Goal: Task Accomplishment & Management: Use online tool/utility

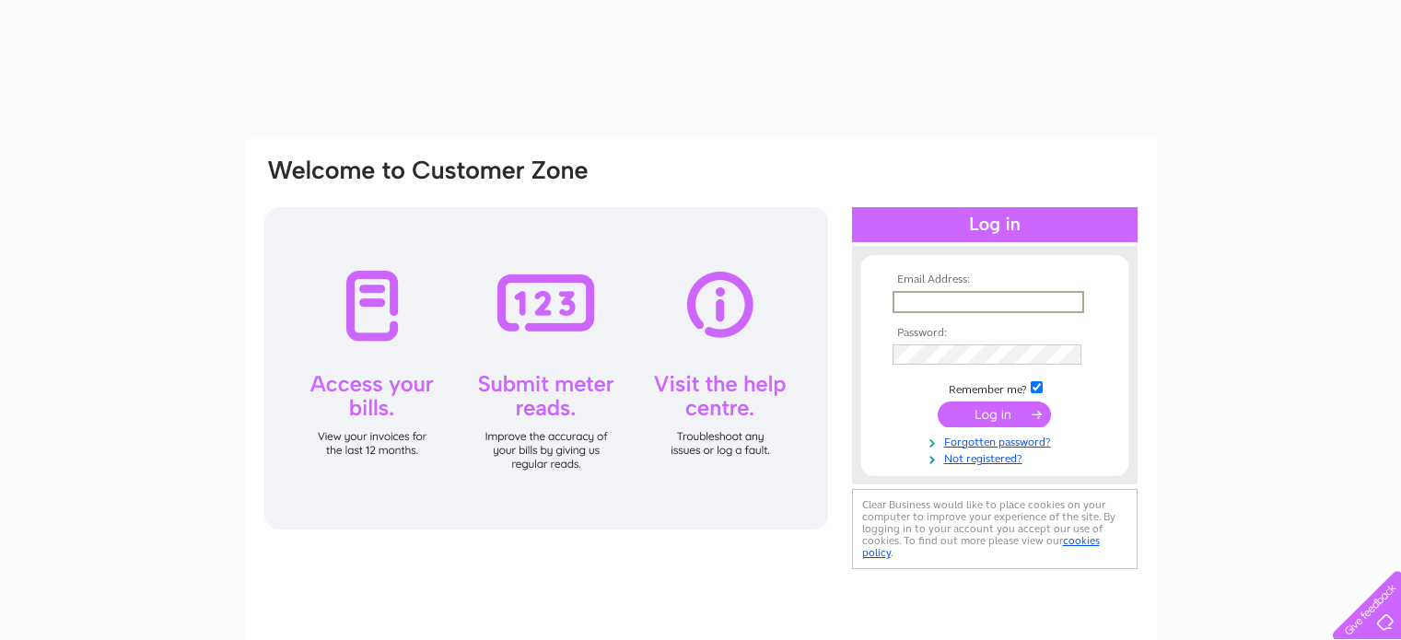
type input "[EMAIL_ADDRESS][DOMAIN_NAME]"
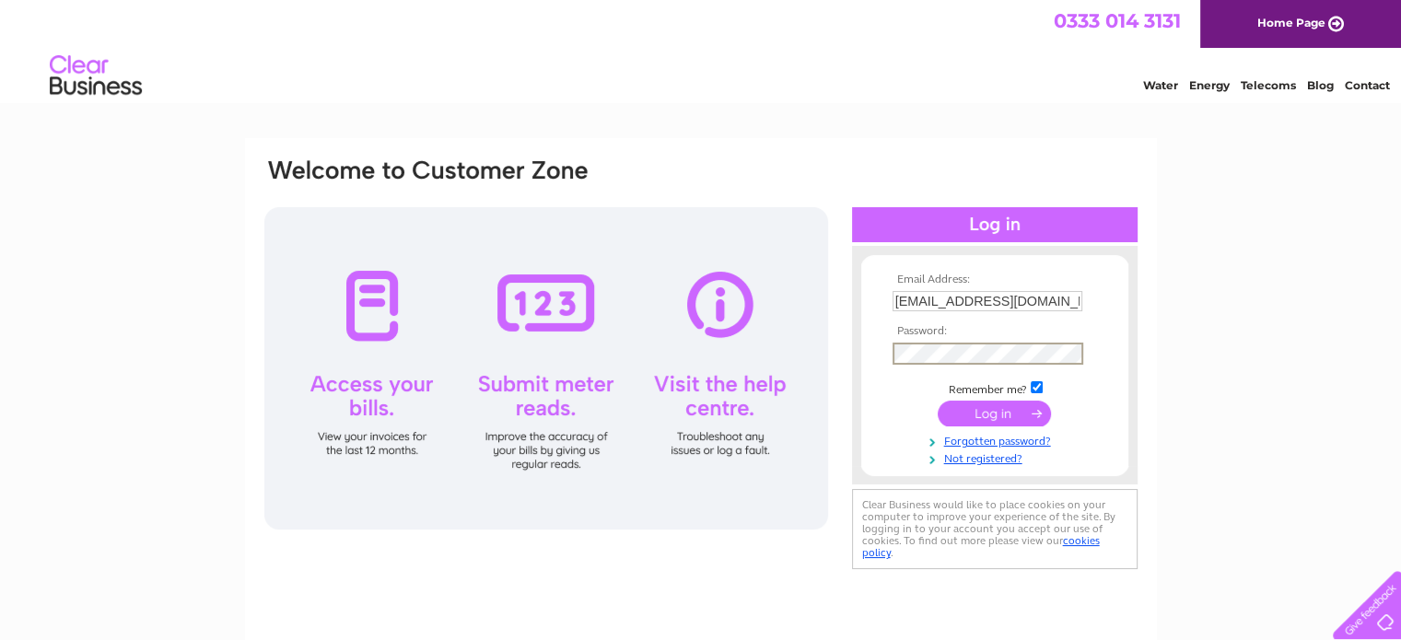
click at [951, 418] on input "submit" at bounding box center [994, 414] width 113 height 26
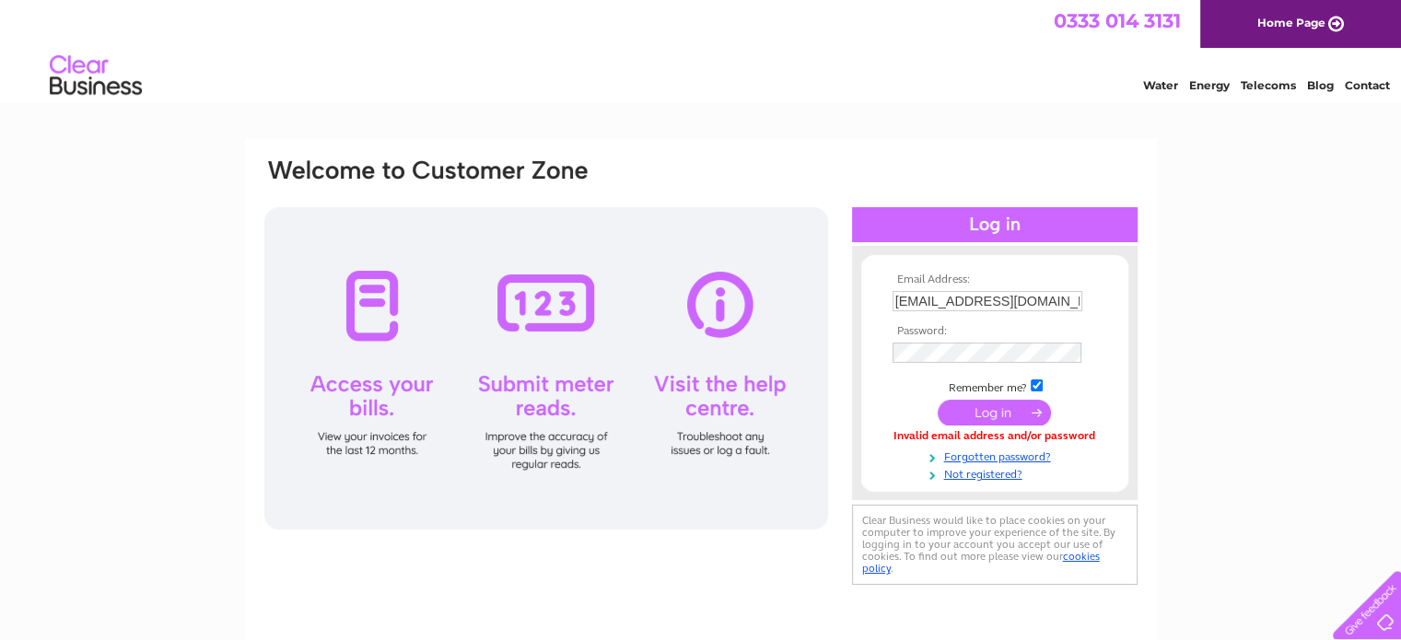
click at [946, 411] on input "submit" at bounding box center [994, 413] width 113 height 26
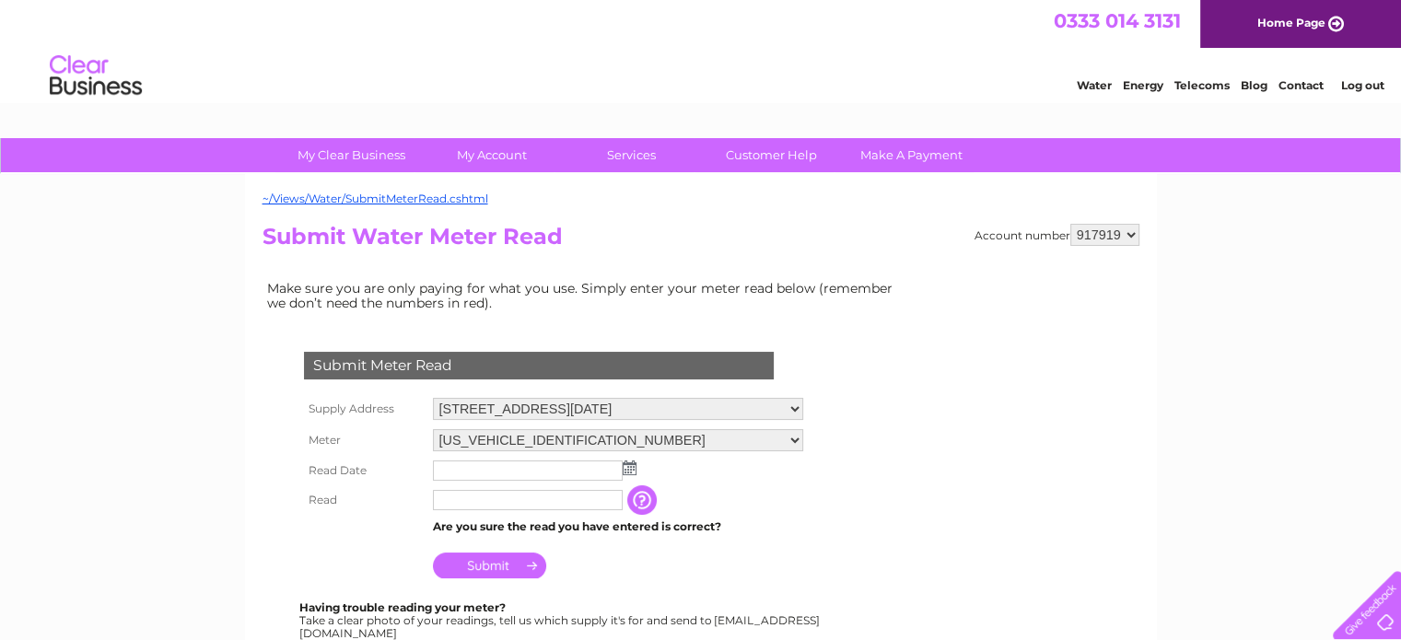
click at [571, 467] on input "text" at bounding box center [528, 470] width 190 height 20
click at [633, 468] on img at bounding box center [631, 468] width 14 height 15
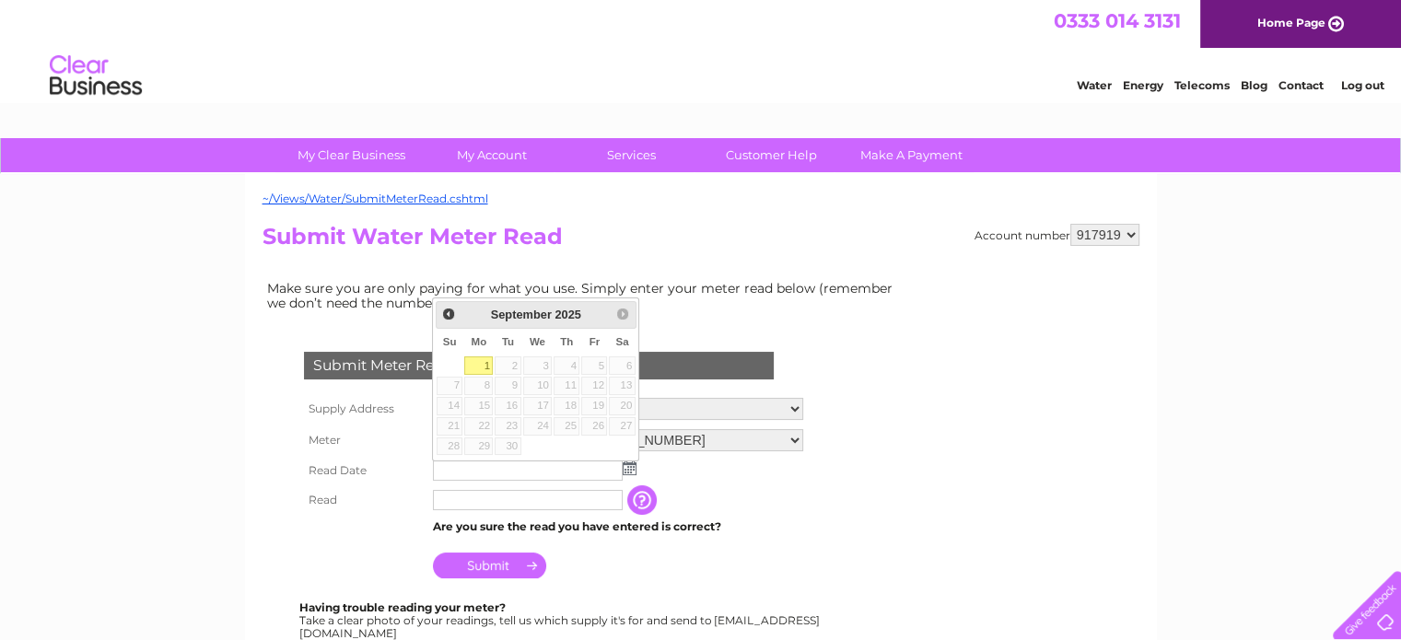
click at [484, 367] on link "1" at bounding box center [478, 365] width 29 height 18
type input "[DATE]"
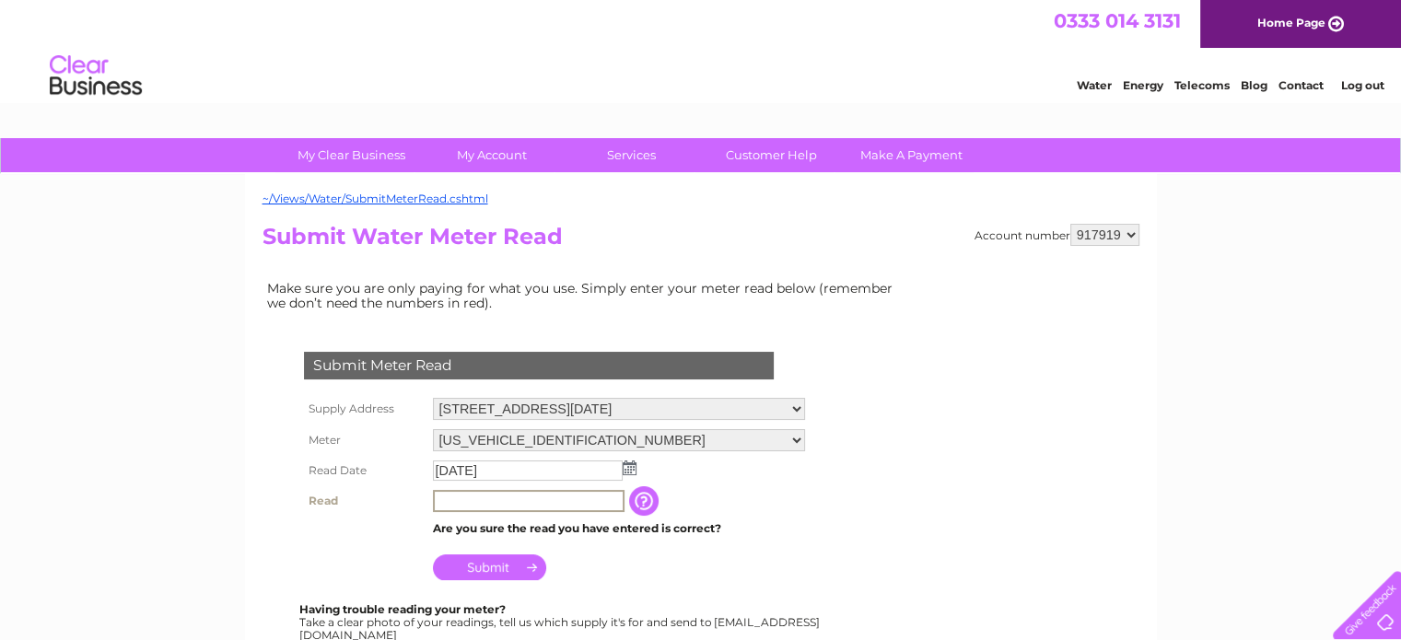
click at [446, 500] on input "text" at bounding box center [529, 501] width 192 height 22
type input "00255"
click at [494, 559] on input "Submit" at bounding box center [489, 566] width 113 height 26
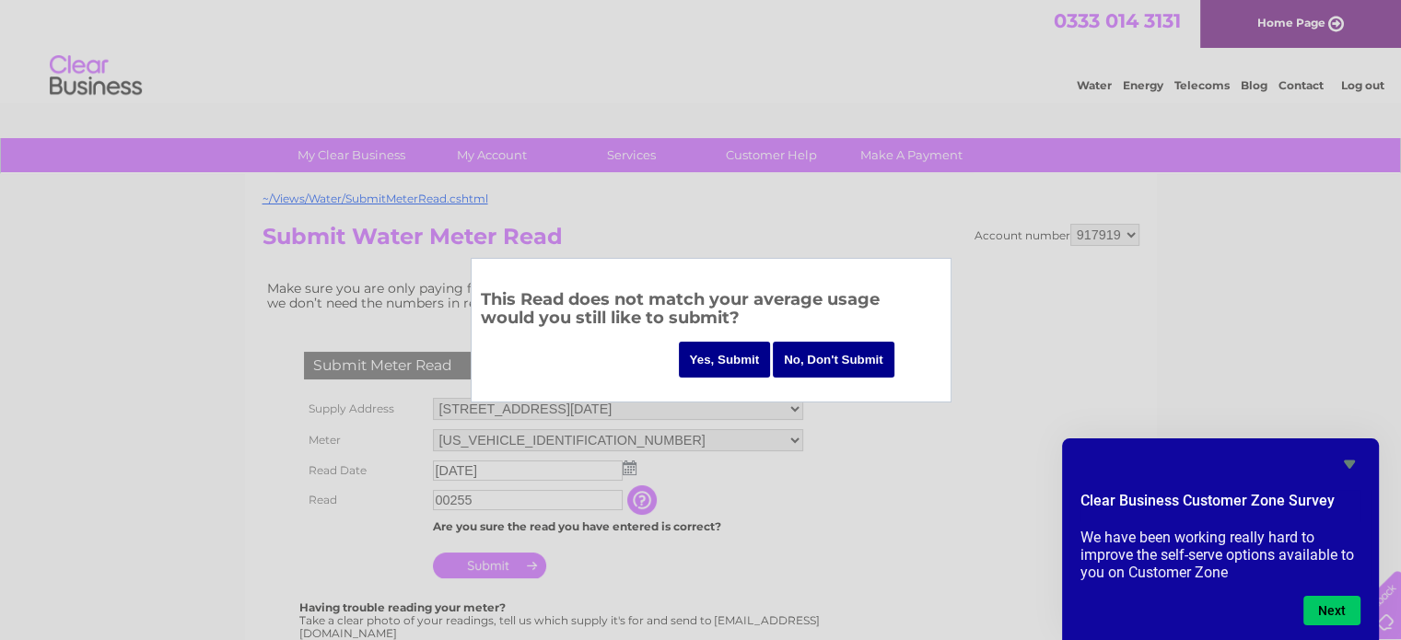
click at [717, 357] on input "Yes, Submit" at bounding box center [725, 360] width 92 height 36
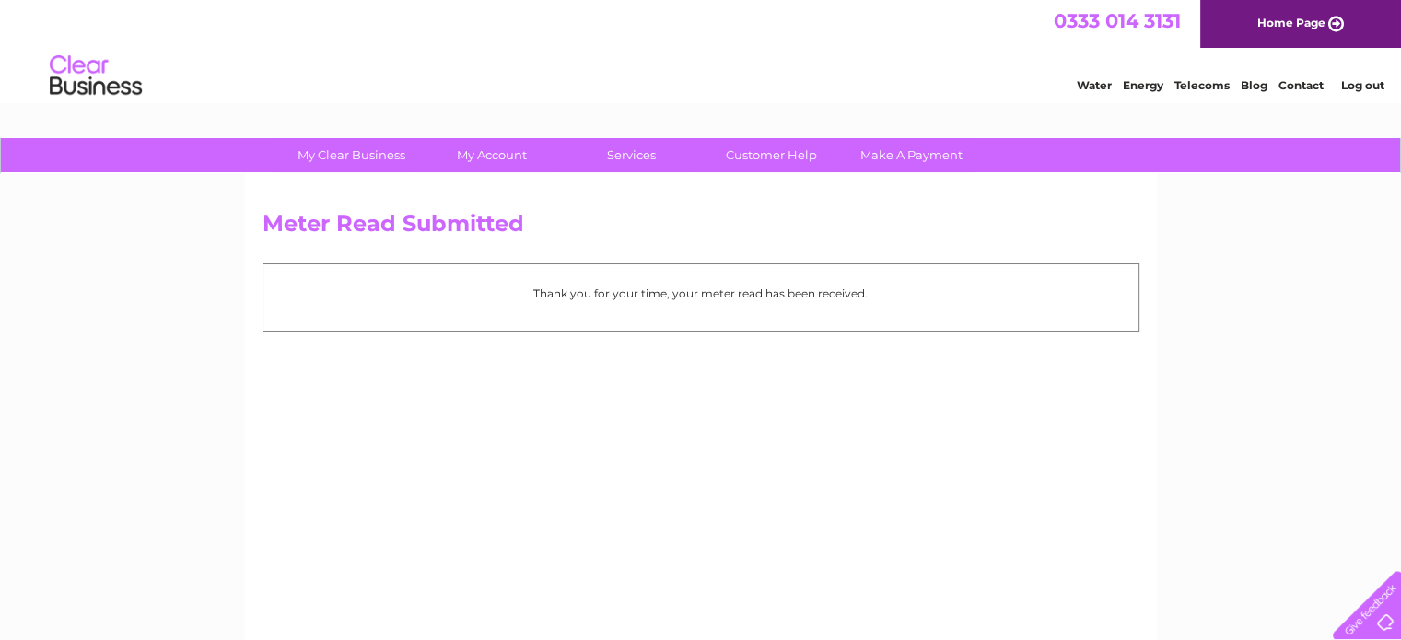
click at [1363, 80] on link "Log out" at bounding box center [1361, 85] width 43 height 14
